Goal: Information Seeking & Learning: Learn about a topic

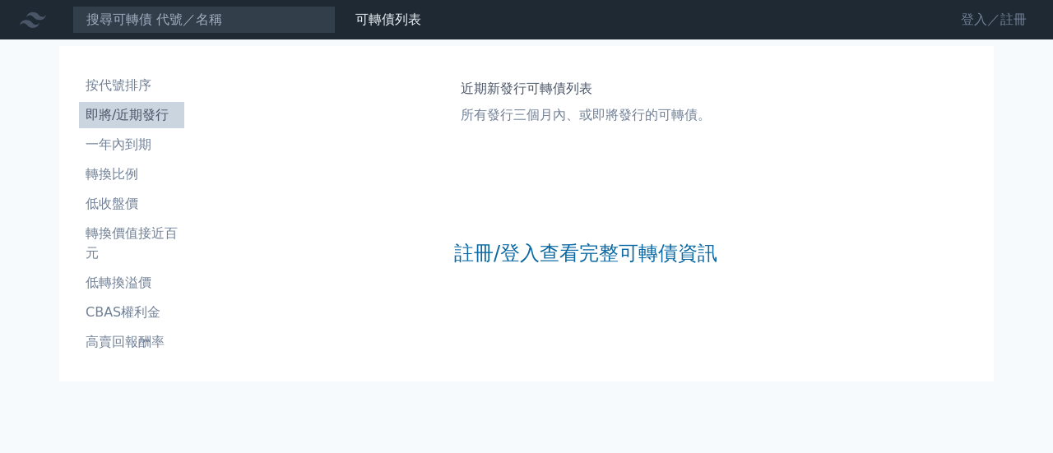
click at [988, 21] on link "登入／註冊" at bounding box center [994, 20] width 92 height 26
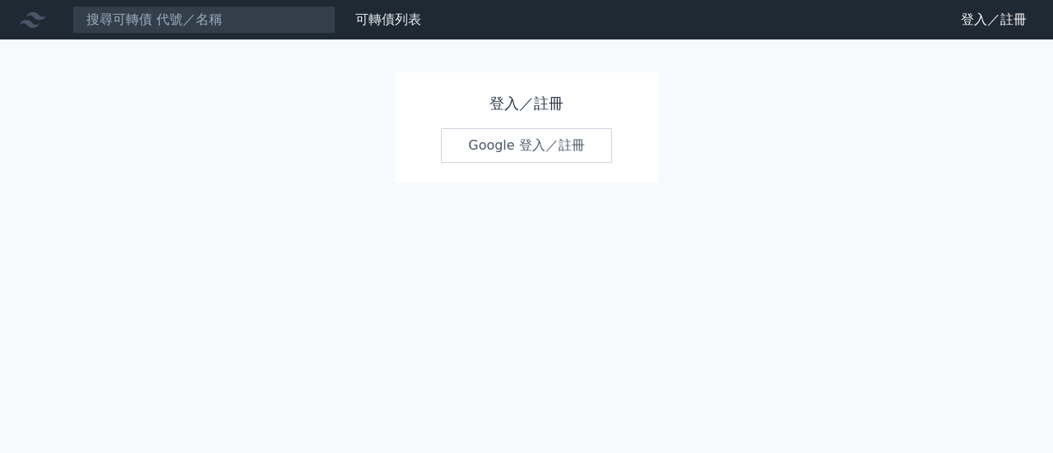
click at [513, 149] on link "Google 登入／註冊" at bounding box center [526, 145] width 171 height 35
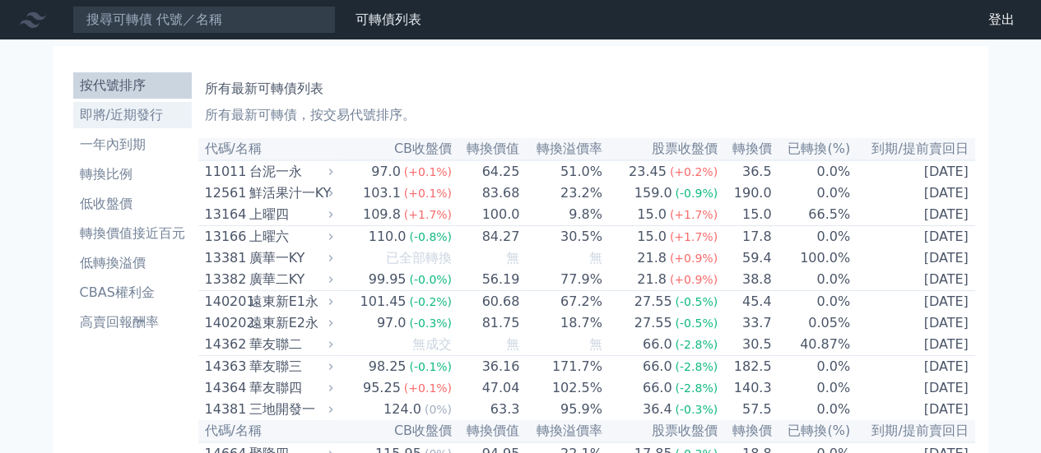
click at [104, 118] on li "即將/近期發行" at bounding box center [132, 115] width 118 height 20
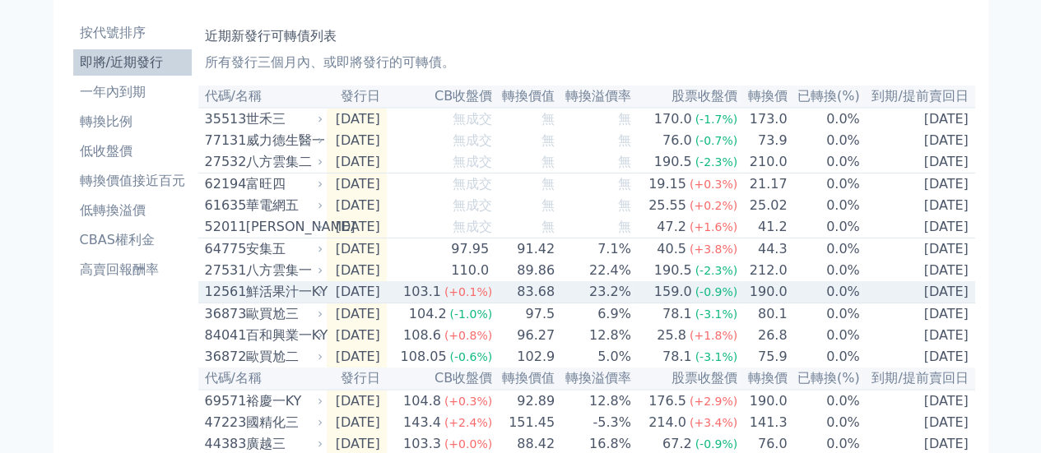
scroll to position [82, 0]
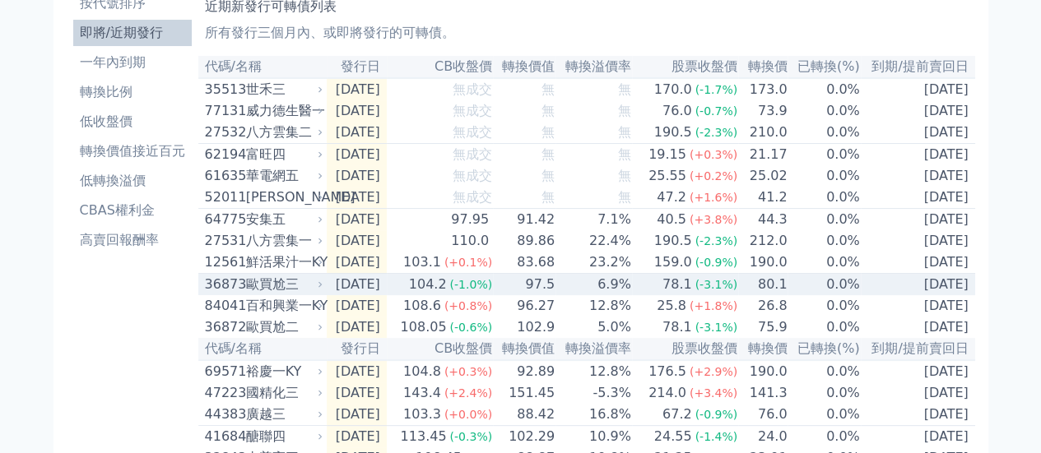
click at [242, 295] on div "36873 歐買尬三" at bounding box center [260, 285] width 111 height 20
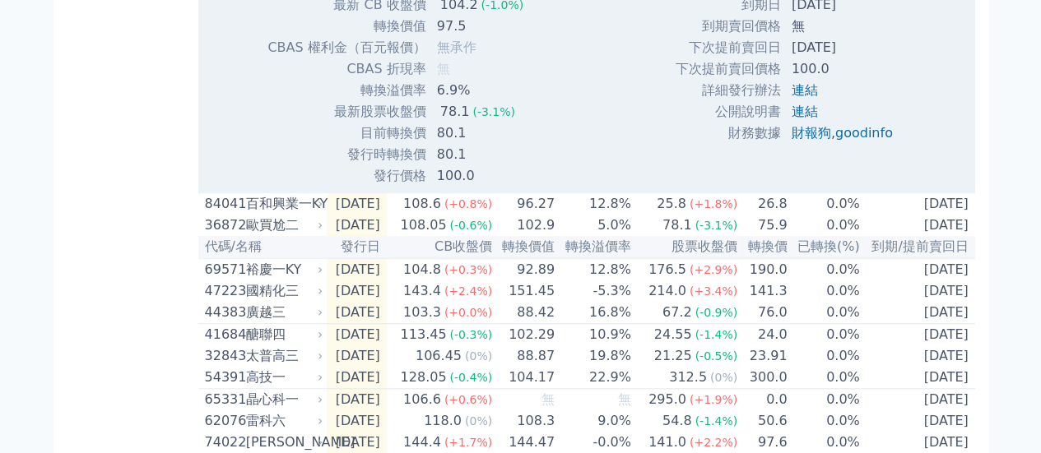
scroll to position [823, 0]
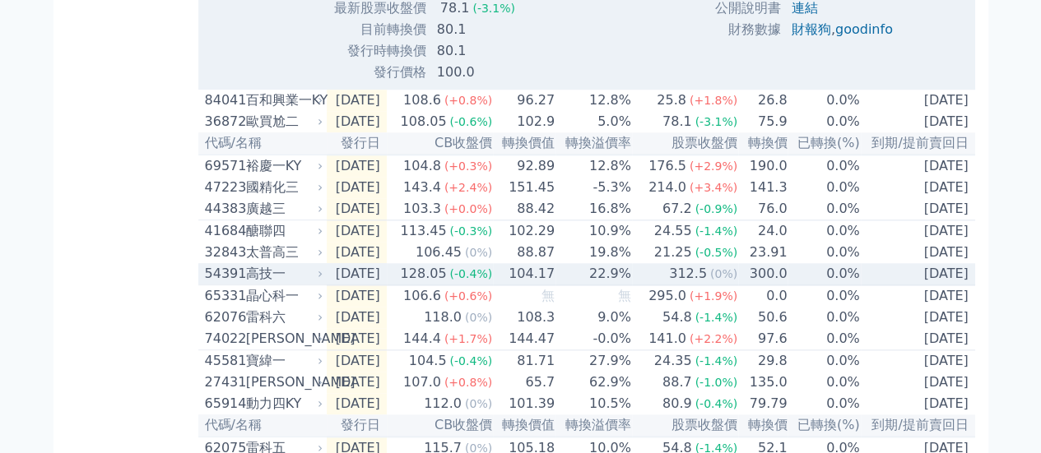
click at [271, 284] on div "高技一" at bounding box center [283, 274] width 74 height 20
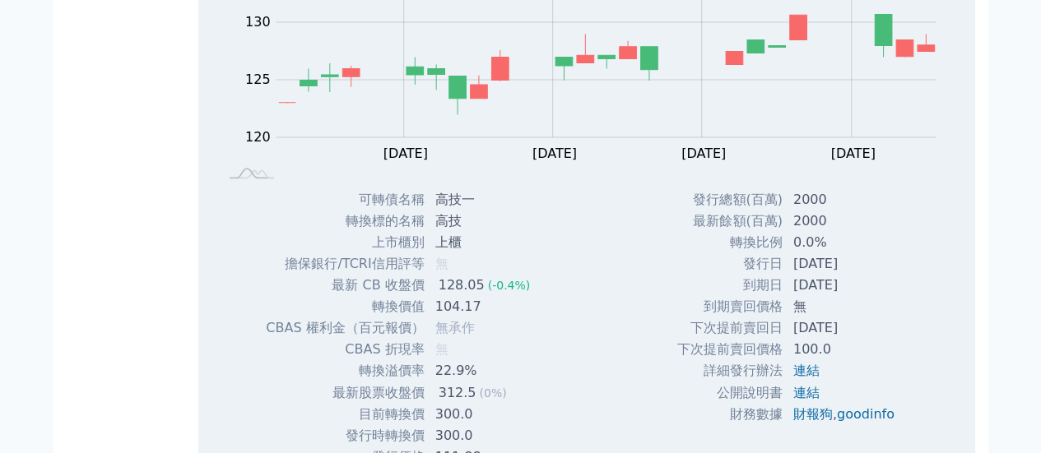
scroll to position [1234, 0]
